Goal: Check status: Check status

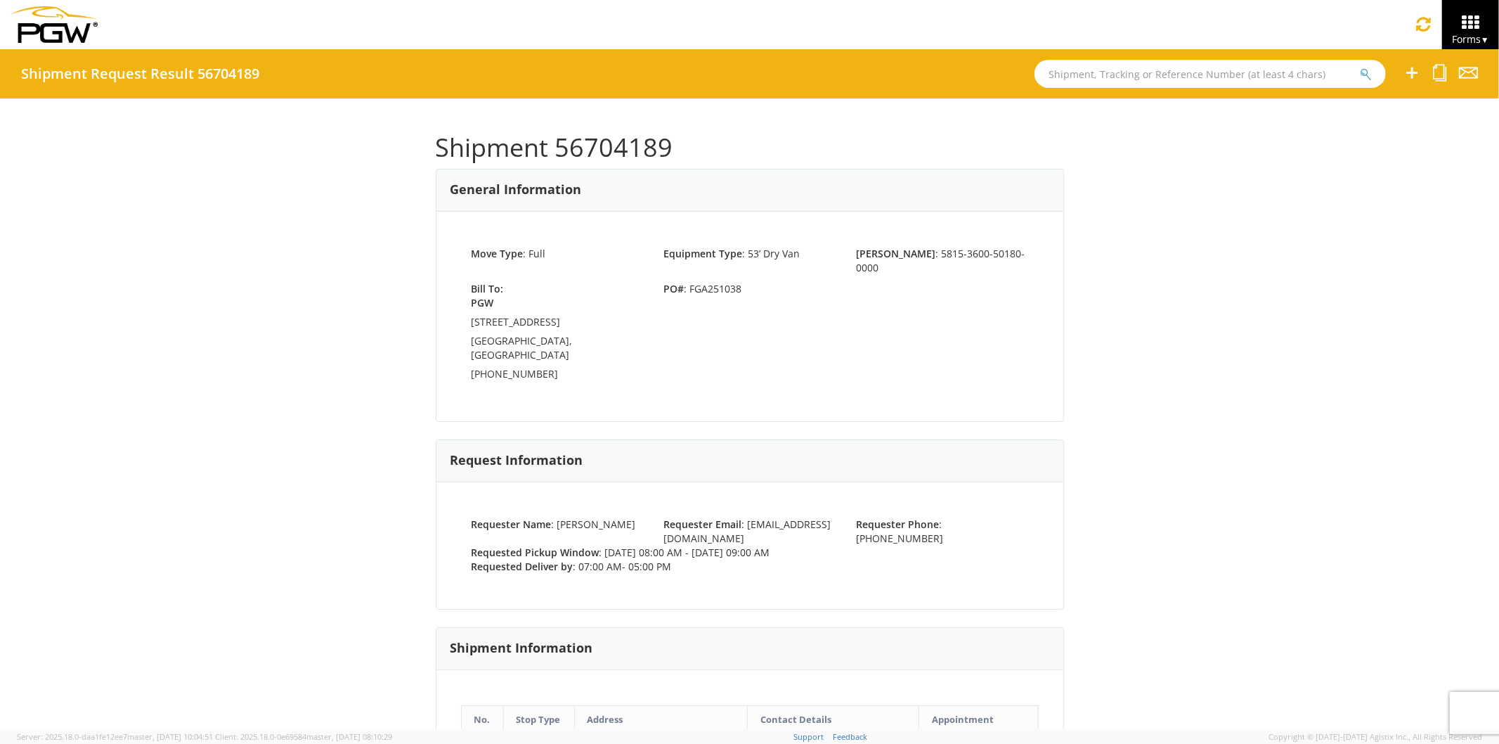
click at [1080, 85] on input "text" at bounding box center [1210, 74] width 351 height 28
paste input "56704178"
click at [1360, 67] on button "submit" at bounding box center [1366, 75] width 12 height 17
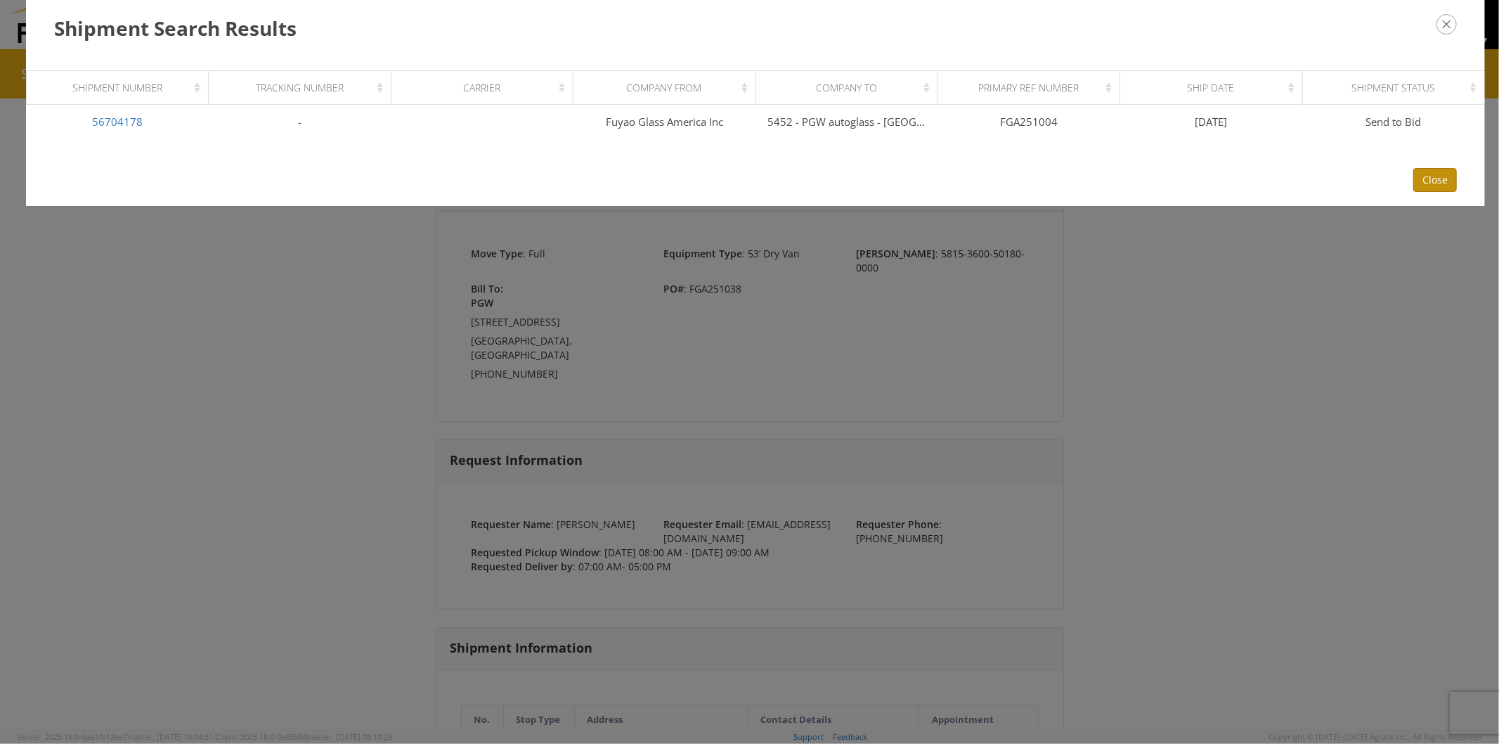
click at [1438, 174] on button "Close" at bounding box center [1436, 180] width 44 height 24
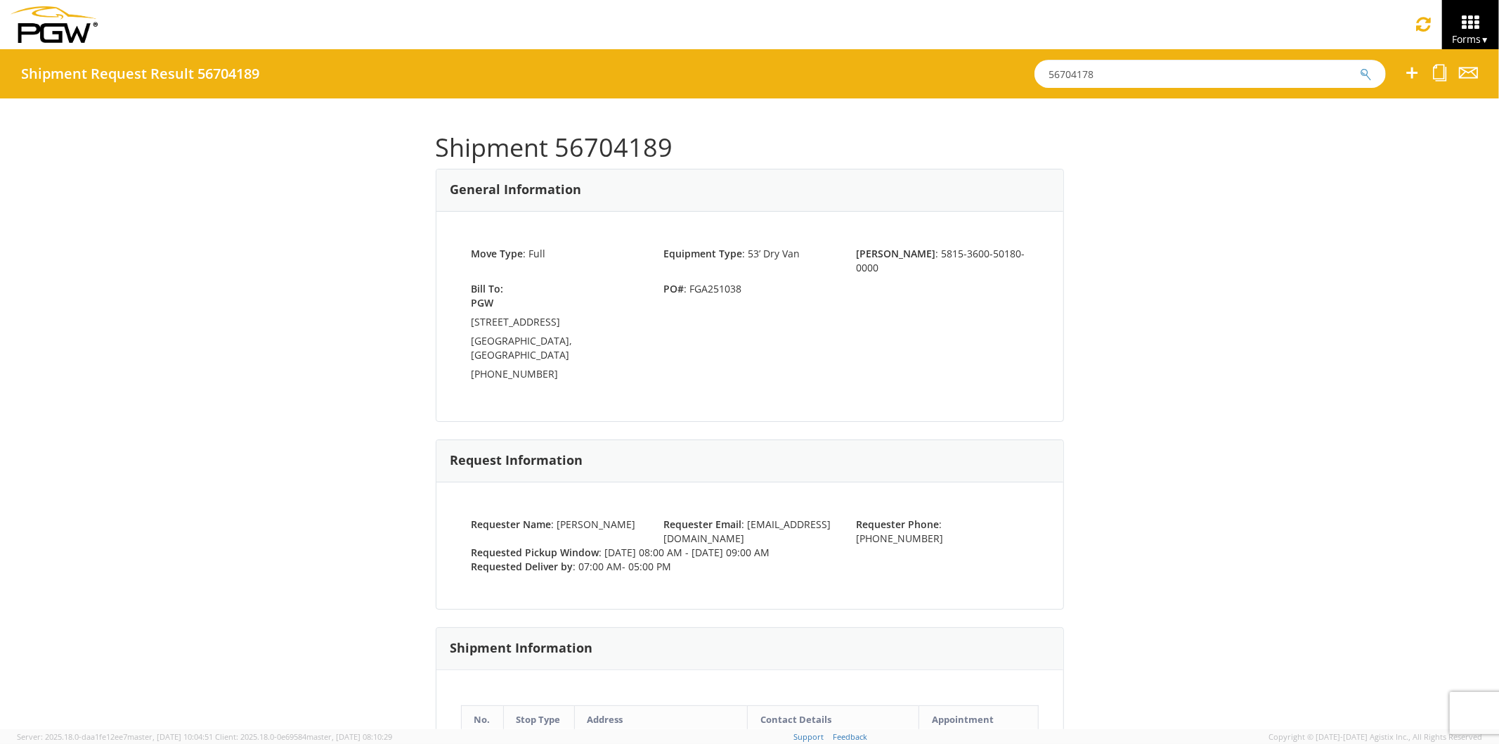
drag, startPoint x: 1116, startPoint y: 75, endPoint x: 800, endPoint y: 65, distance: 315.8
click at [808, 65] on div "Shipment Request Result 56704189 56704178" at bounding box center [749, 73] width 1499 height 49
paste input "89"
click at [1360, 67] on button "submit" at bounding box center [1366, 75] width 12 height 17
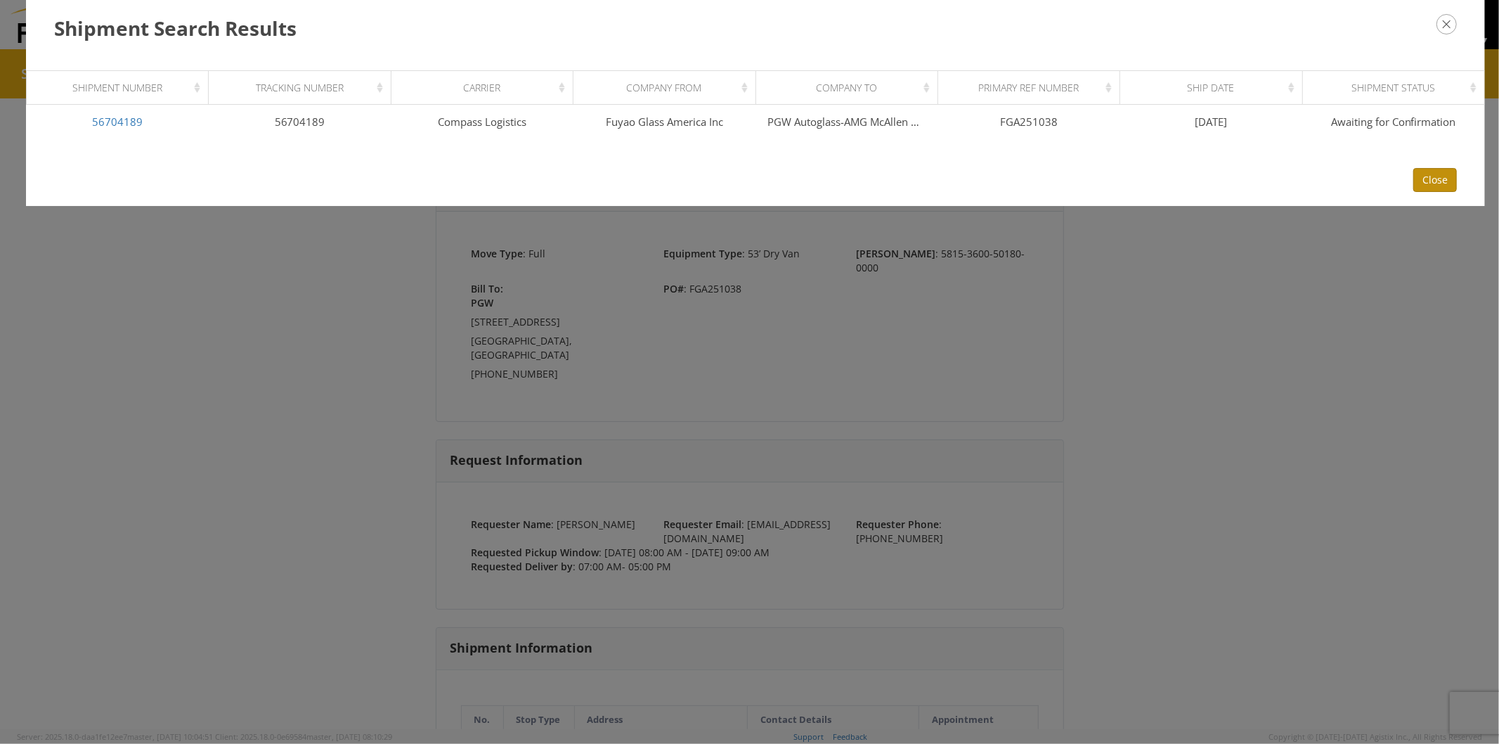
drag, startPoint x: 1416, startPoint y: 180, endPoint x: 1298, endPoint y: 136, distance: 125.2
click at [1416, 179] on button "Close" at bounding box center [1436, 180] width 44 height 24
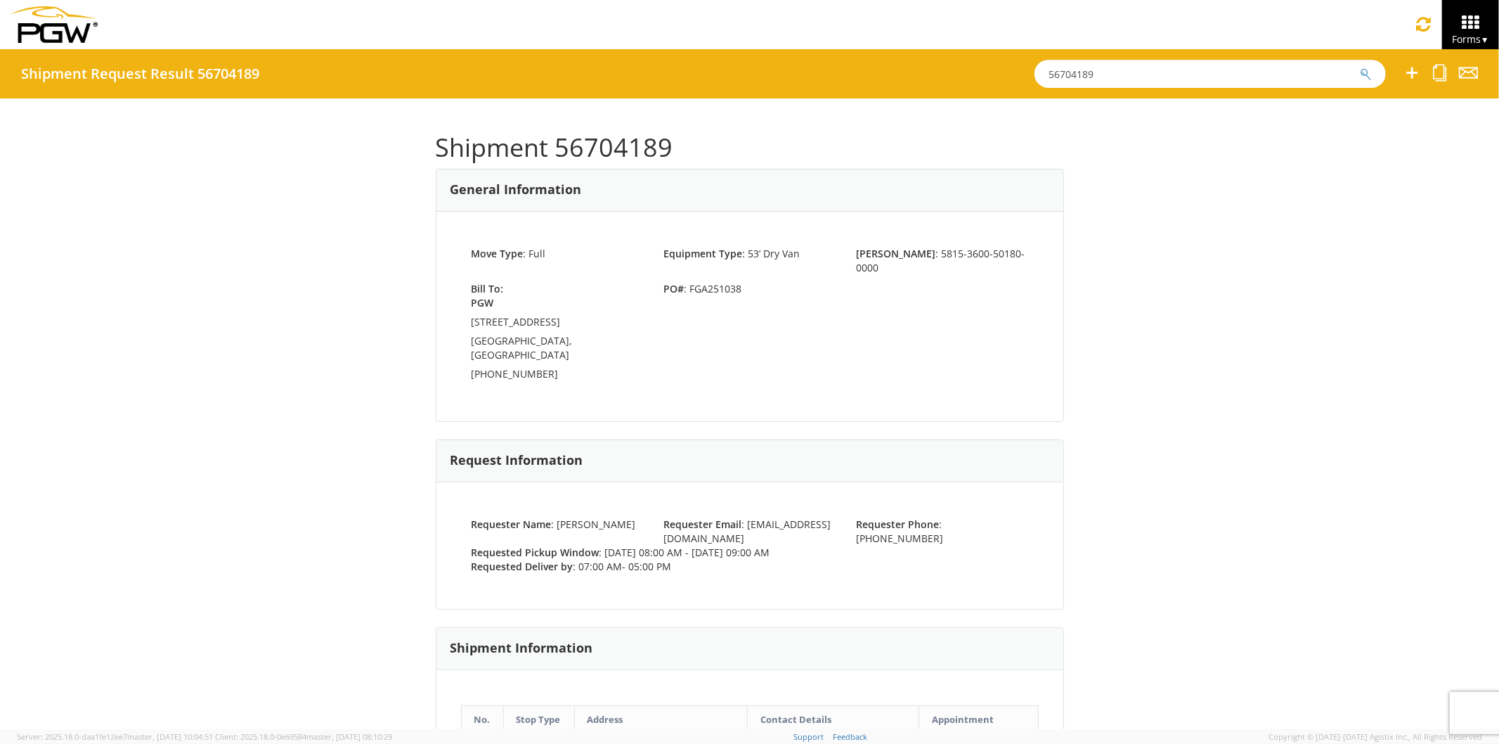
drag, startPoint x: 1093, startPoint y: 77, endPoint x: 943, endPoint y: 51, distance: 152.7
click at [945, 53] on div "Shipment Request Result 56704189 56704189" at bounding box center [749, 73] width 1499 height 49
paste input "648891"
type input "56648891"
click at [1360, 67] on button "submit" at bounding box center [1366, 75] width 12 height 17
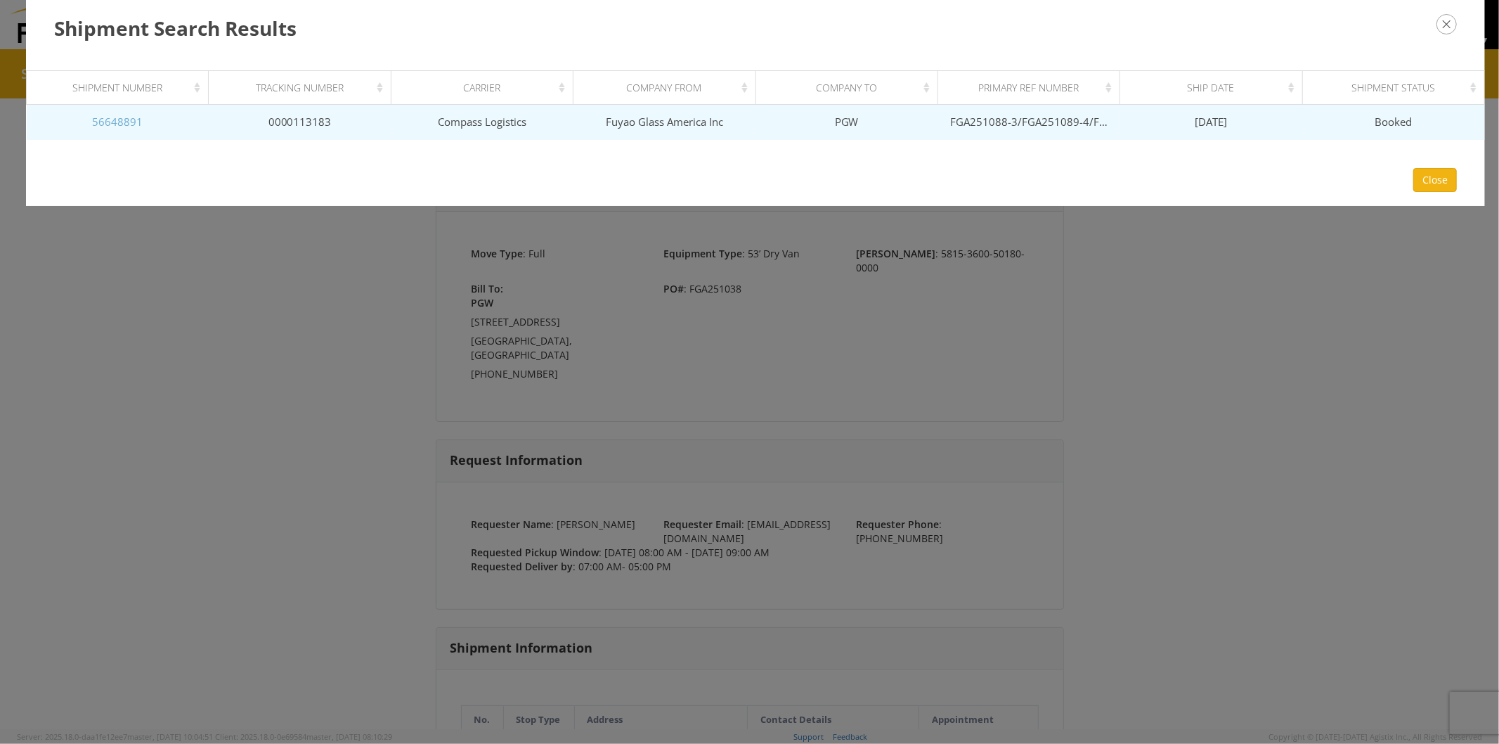
click at [131, 123] on link "56648891" at bounding box center [117, 122] width 51 height 14
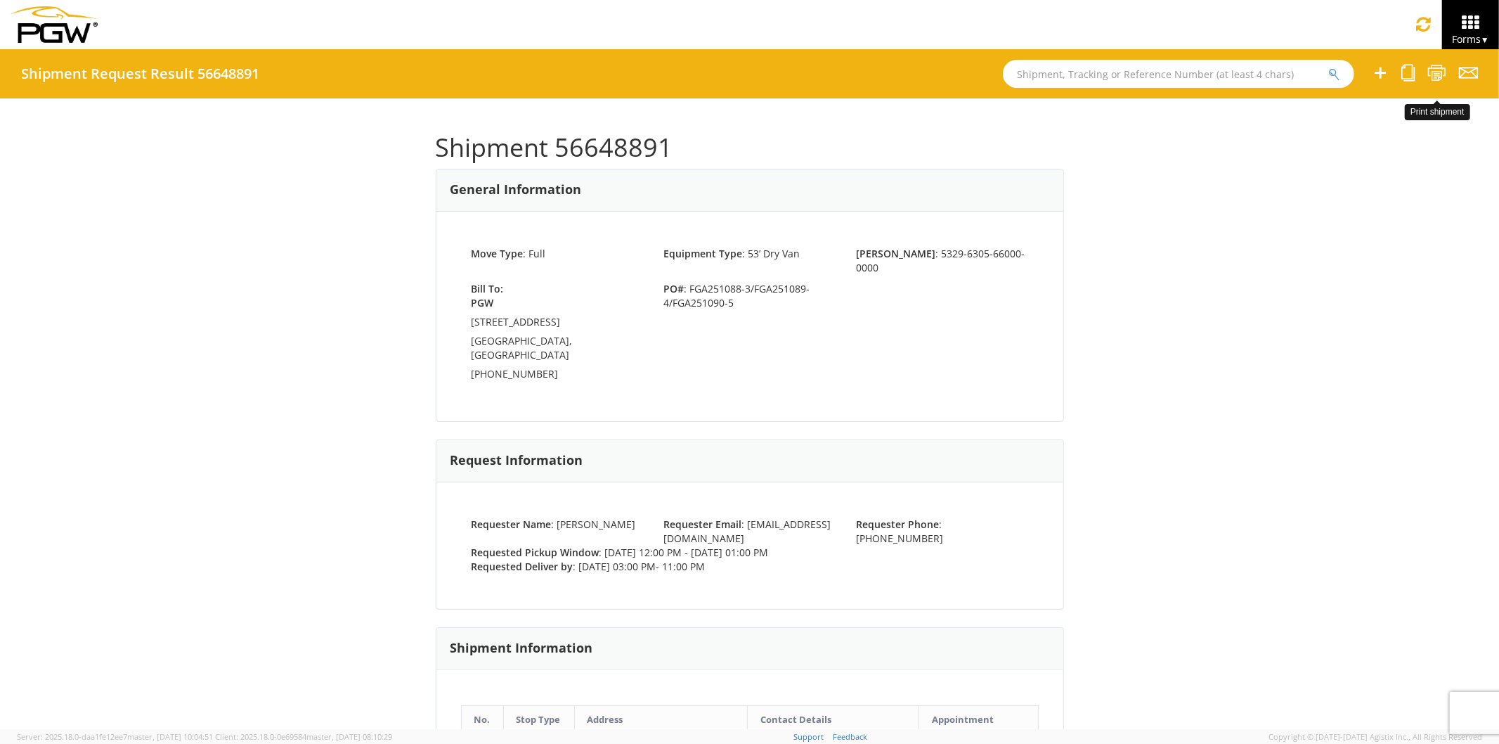
click at [1435, 75] on icon at bounding box center [1437, 73] width 19 height 18
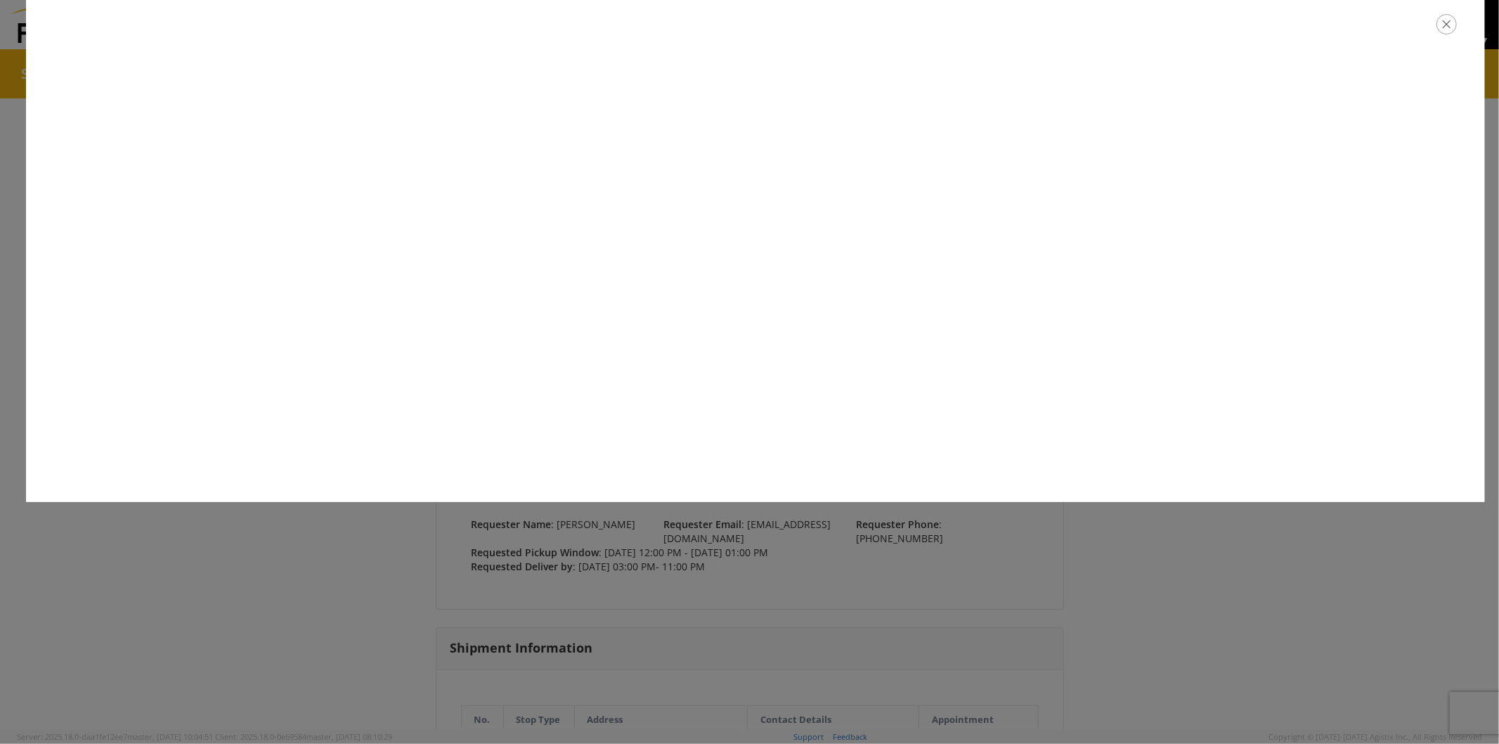
click at [1447, 35] on div at bounding box center [755, 24] width 1459 height 49
click at [1451, 28] on icon "button" at bounding box center [1447, 24] width 20 height 20
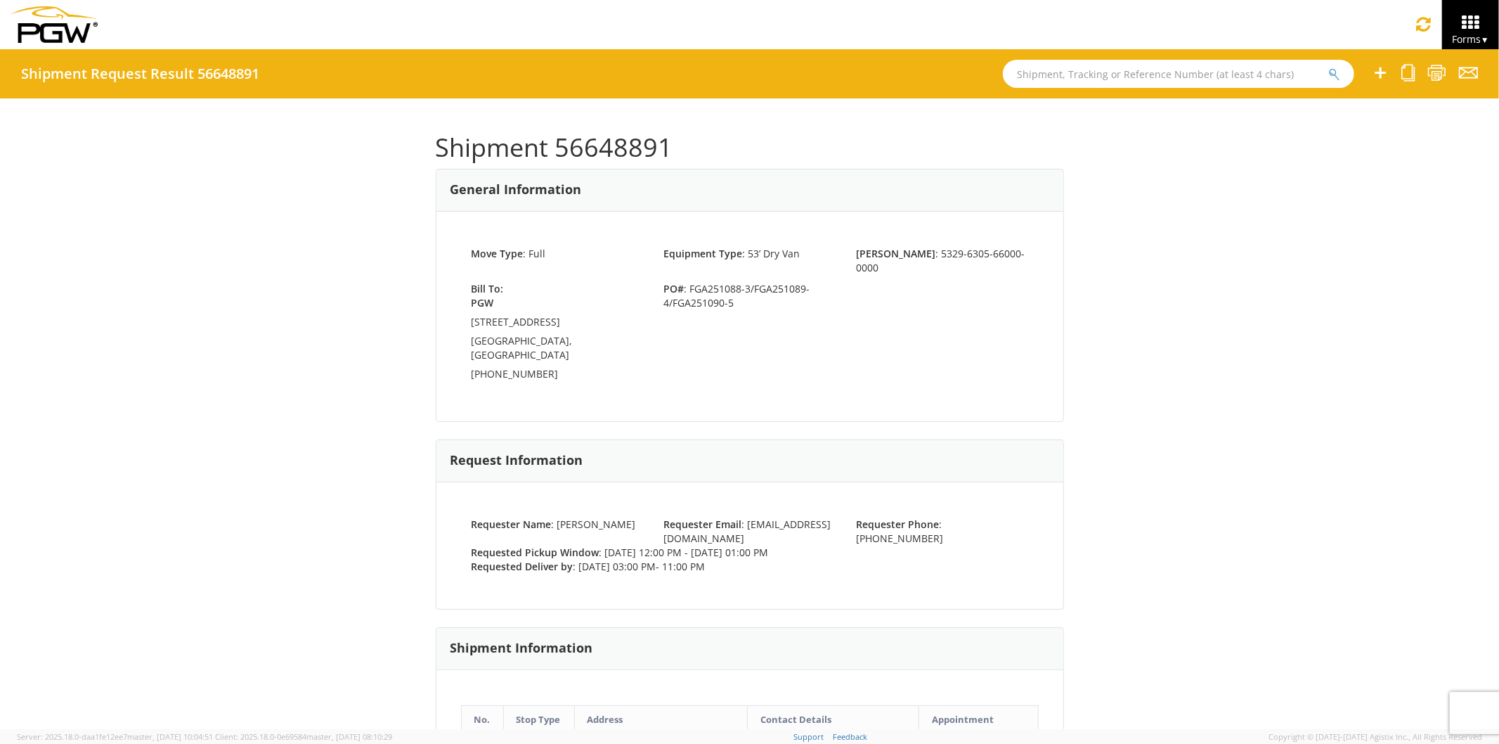
click at [1128, 317] on div "Shipment 56648891 General Information Move Type : Full Equipment Type : 53’ Dry…" at bounding box center [749, 413] width 1499 height 631
click at [1044, 75] on input "text" at bounding box center [1178, 74] width 351 height 28
paste input "56704189"
click at [1092, 73] on input "56704189" at bounding box center [1178, 74] width 351 height 28
click at [1331, 72] on icon "submit" at bounding box center [1335, 74] width 12 height 13
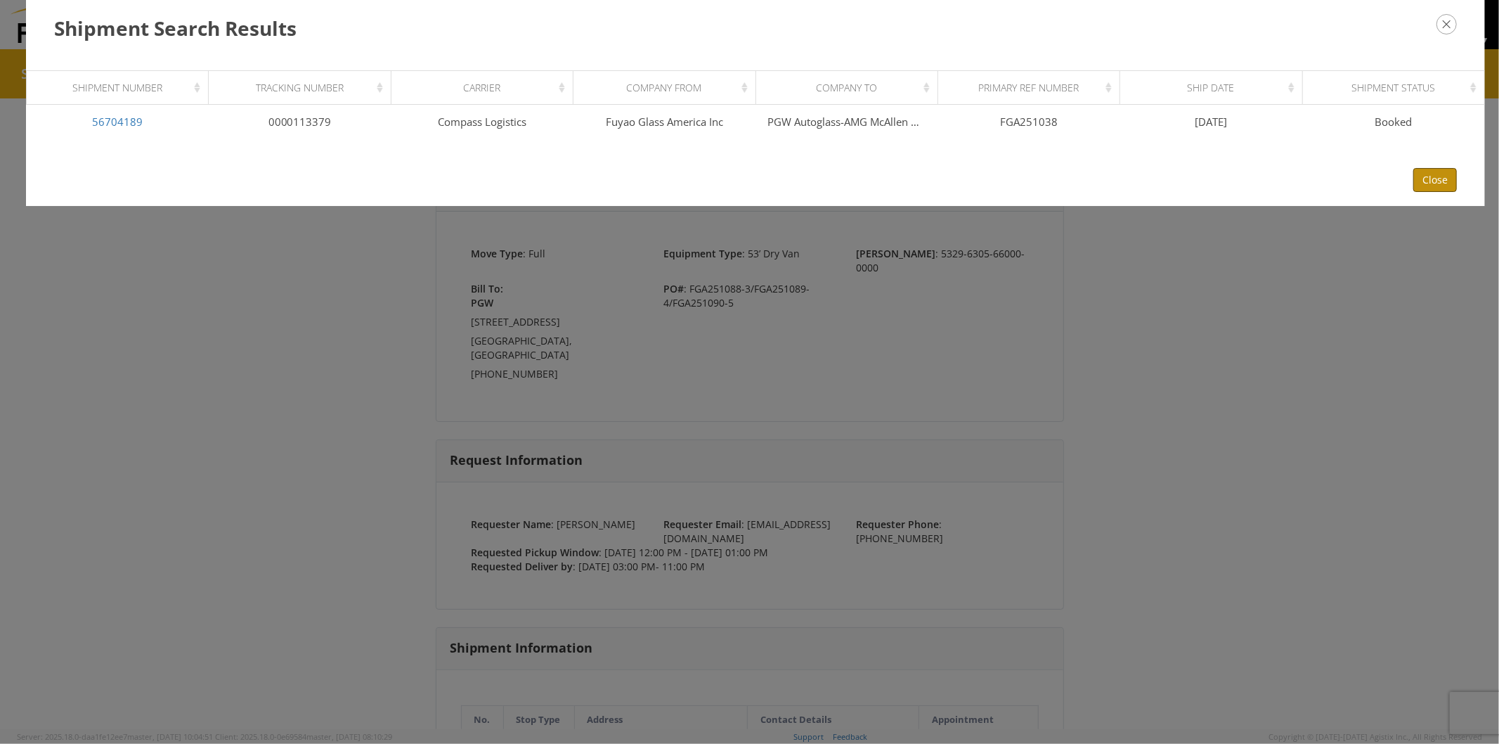
drag, startPoint x: 1422, startPoint y: 183, endPoint x: 1237, endPoint y: 119, distance: 195.6
click at [1423, 183] on button "Close" at bounding box center [1436, 180] width 44 height 24
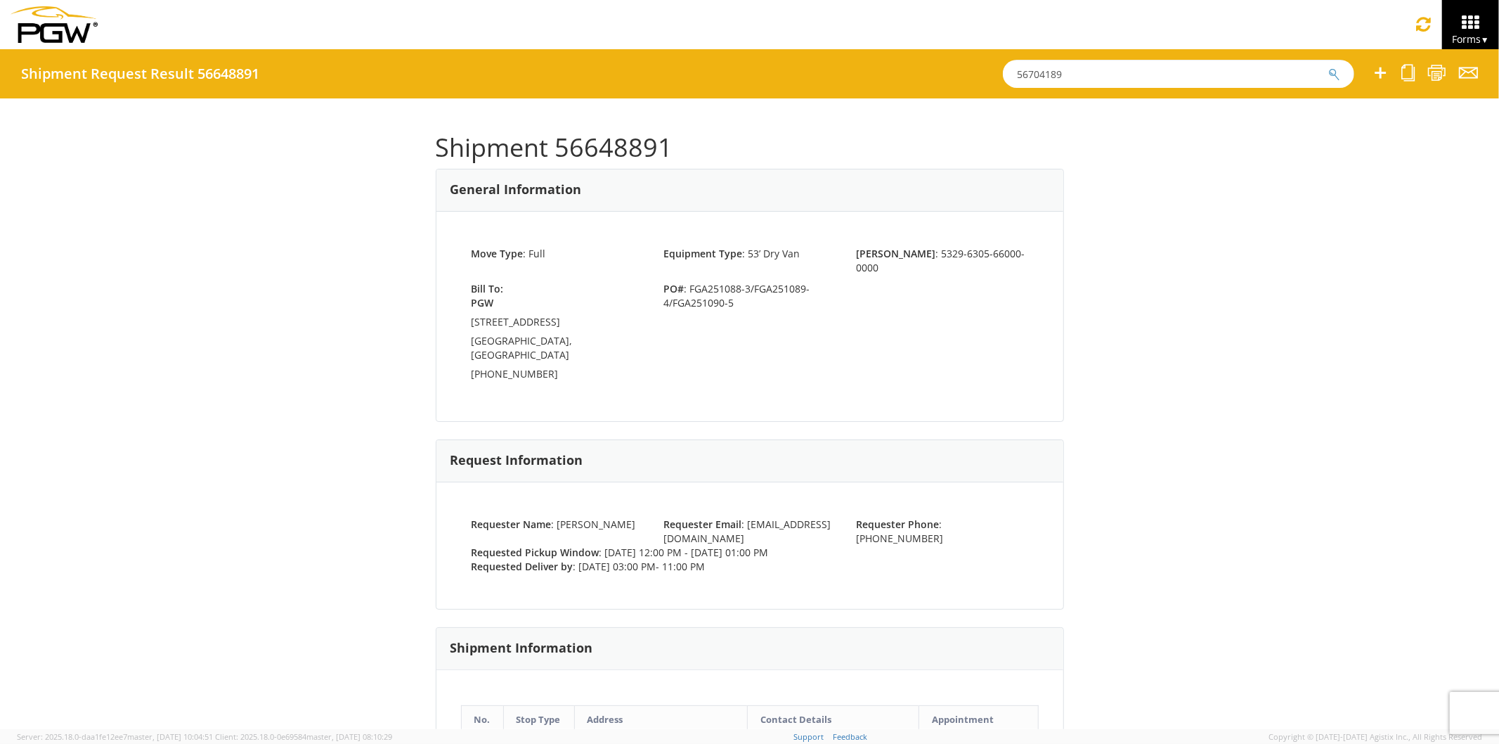
drag, startPoint x: 1099, startPoint y: 78, endPoint x: 769, endPoint y: 44, distance: 332.1
click at [785, 49] on app-root "You are using an outdated browser. Please upgrade to Microsoft Edge , Google Ch…" at bounding box center [749, 389] width 1499 height 680
paste input "78"
type input "56704178"
click at [1329, 67] on button "submit" at bounding box center [1335, 75] width 12 height 17
